Goal: Transaction & Acquisition: Subscribe to service/newsletter

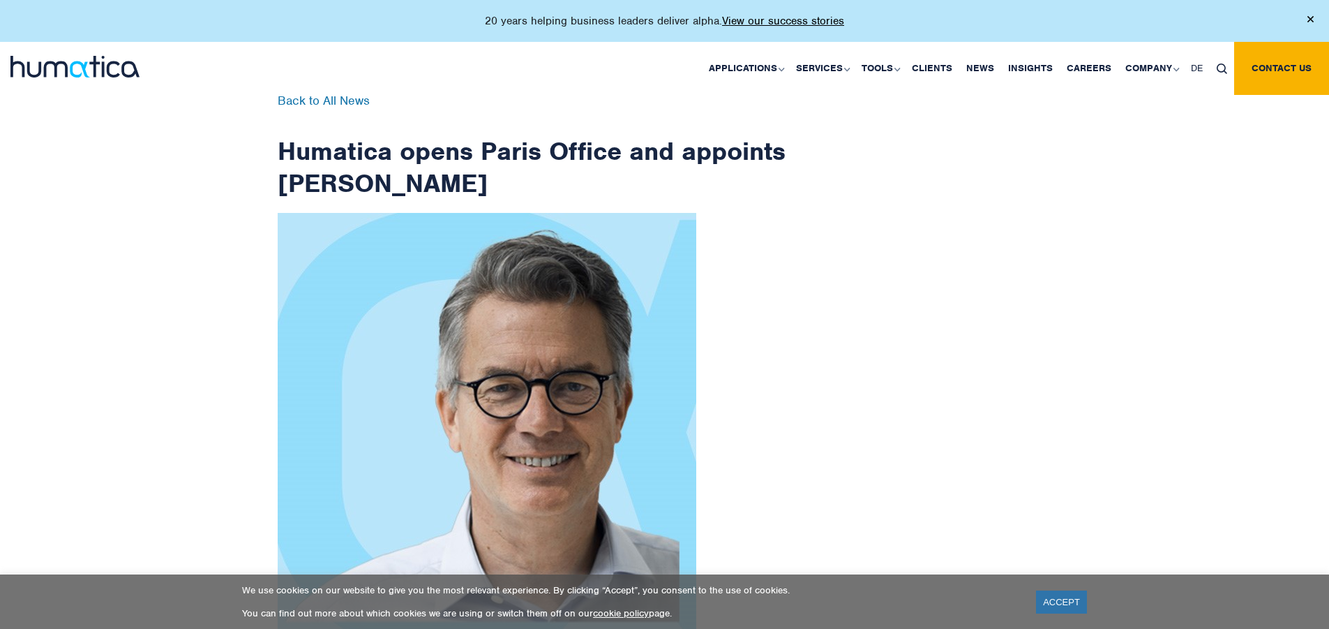
scroll to position [2225, 0]
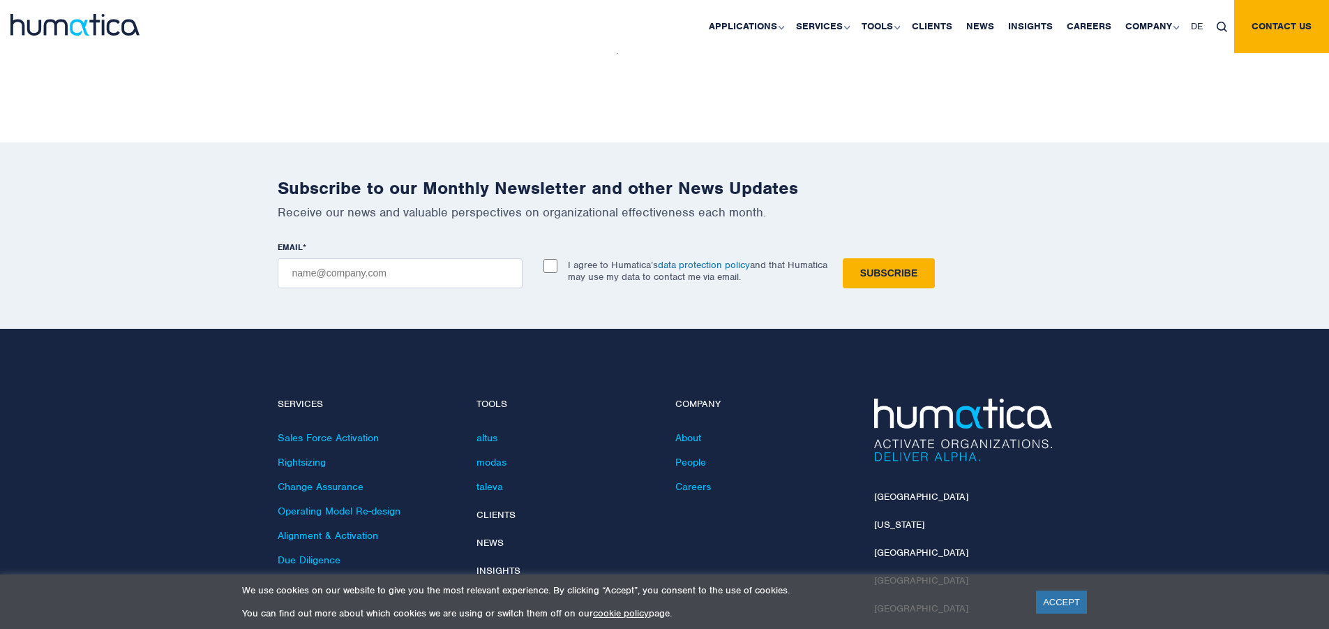
checkbox input "true"
type input "[EMAIL_ADDRESS][DOMAIN_NAME]"
click at [843, 258] on input "Subscribe" at bounding box center [889, 273] width 92 height 30
